Goal: Information Seeking & Learning: Learn about a topic

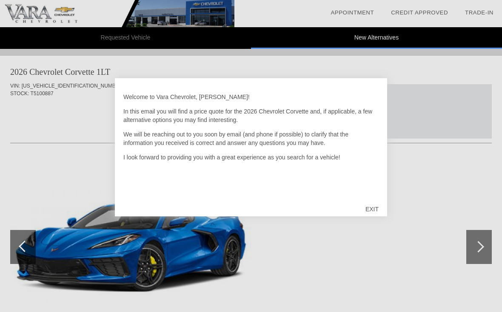
scroll to position [3, 0]
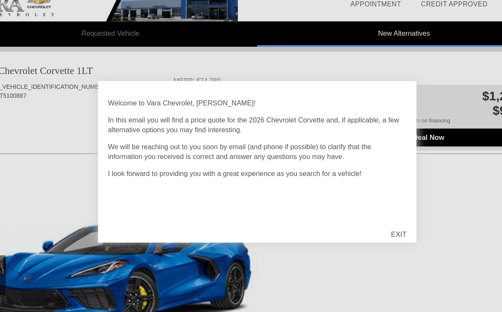
click at [357, 200] on div "EXIT" at bounding box center [372, 209] width 30 height 26
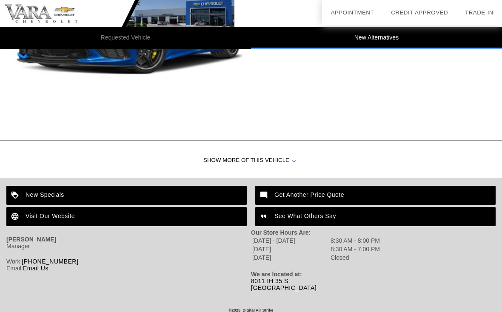
scroll to position [217, 0]
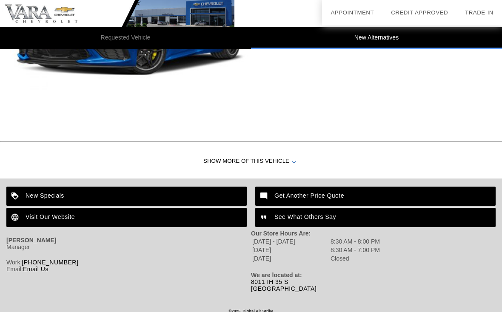
click at [292, 163] on div "Show More of this Vehicle" at bounding box center [251, 162] width 502 height 34
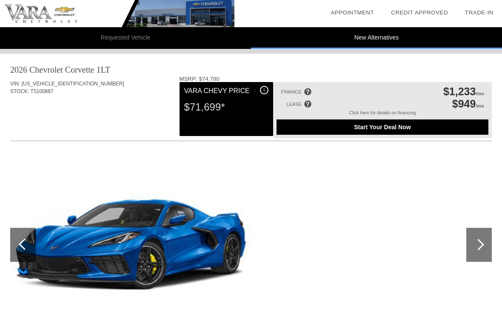
scroll to position [0, 0]
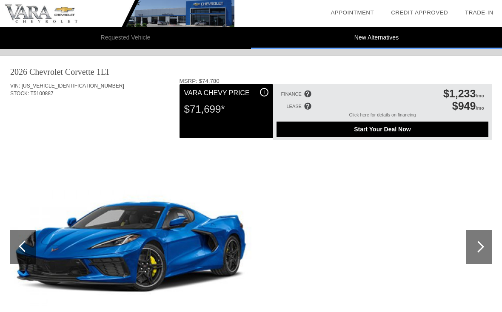
click at [478, 250] on div at bounding box center [478, 246] width 11 height 11
click at [479, 246] on div at bounding box center [478, 246] width 11 height 11
click at [487, 245] on div at bounding box center [479, 247] width 26 height 34
click at [489, 249] on div at bounding box center [479, 247] width 26 height 34
click at [481, 253] on div at bounding box center [479, 247] width 26 height 34
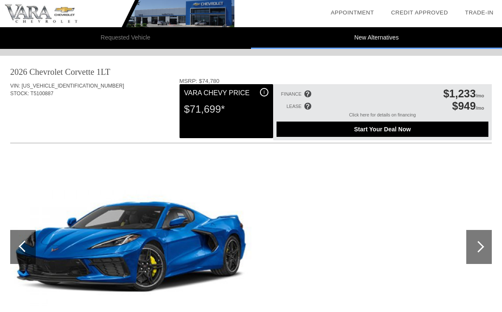
click at [23, 248] on div at bounding box center [24, 246] width 11 height 11
click at [485, 248] on div at bounding box center [479, 247] width 26 height 34
click at [482, 246] on div at bounding box center [478, 246] width 11 height 11
click at [485, 248] on div at bounding box center [479, 247] width 26 height 34
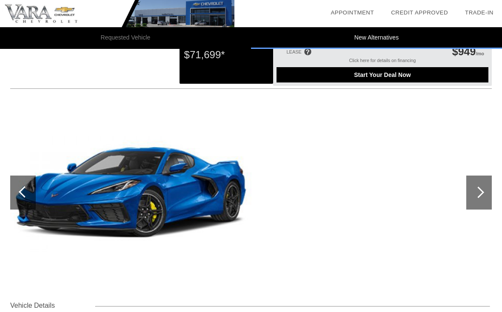
scroll to position [61, 0]
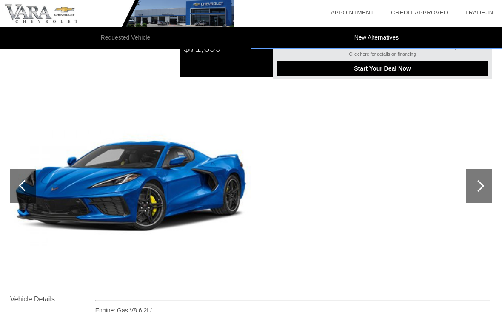
click at [24, 190] on div at bounding box center [24, 185] width 11 height 11
click at [17, 182] on div at bounding box center [23, 186] width 26 height 34
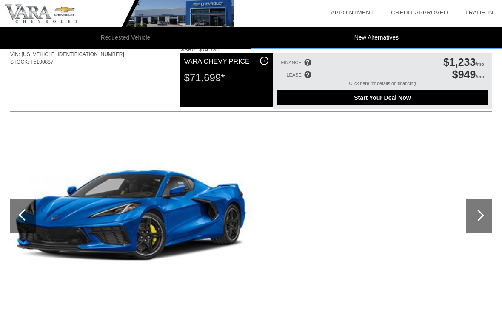
scroll to position [0, 0]
